Goal: Find specific page/section: Find specific page/section

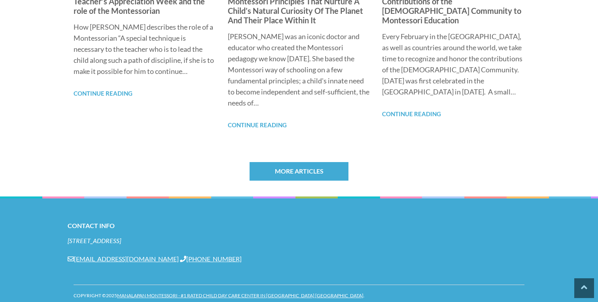
scroll to position [650, 0]
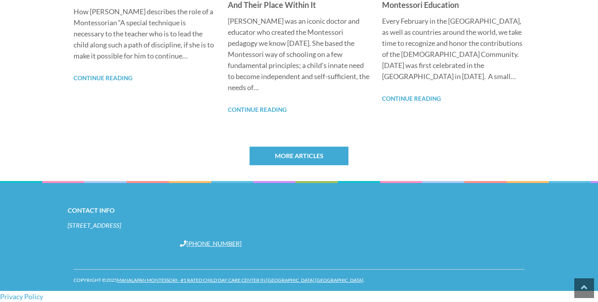
drag, startPoint x: 165, startPoint y: 251, endPoint x: 67, endPoint y: 245, distance: 97.9
click at [68, 245] on div "Contact Info 100 Bridge Plaza Dr Manalapan Township, NJ 07726 info@manalapanmon…" at bounding box center [299, 231] width 463 height 53
copy section "Contact Info 100 Bridge Plaza Dr Manalapan Township, NJ 07726 info@manalapanmon…"
click at [130, 171] on section "Our Blog We'd love to share our knowledge of Montessori with you from our blog.…" at bounding box center [299, 37] width 598 height 287
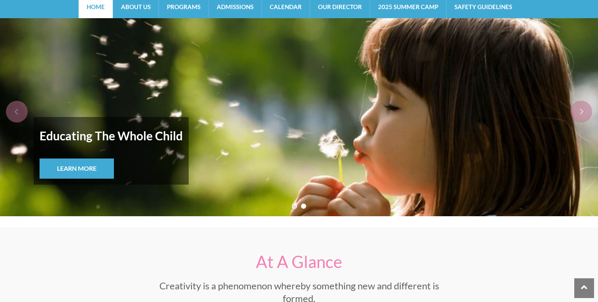
scroll to position [0, 0]
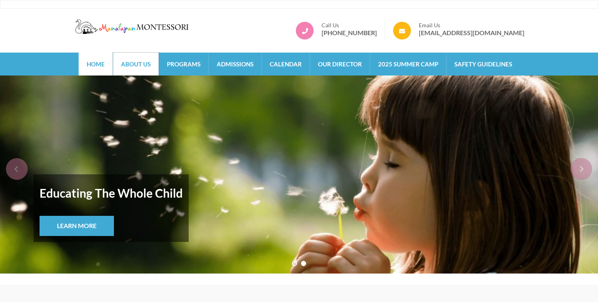
click at [131, 69] on link "About Us" at bounding box center [136, 64] width 46 height 23
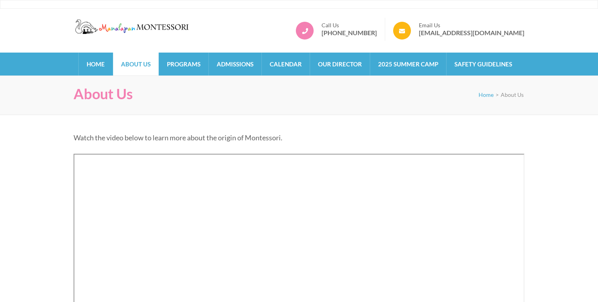
click at [338, 76] on div "About Us Home > About Us" at bounding box center [299, 96] width 598 height 40
click at [335, 66] on link "Our Director" at bounding box center [340, 64] width 60 height 23
